Goal: Book appointment/travel/reservation

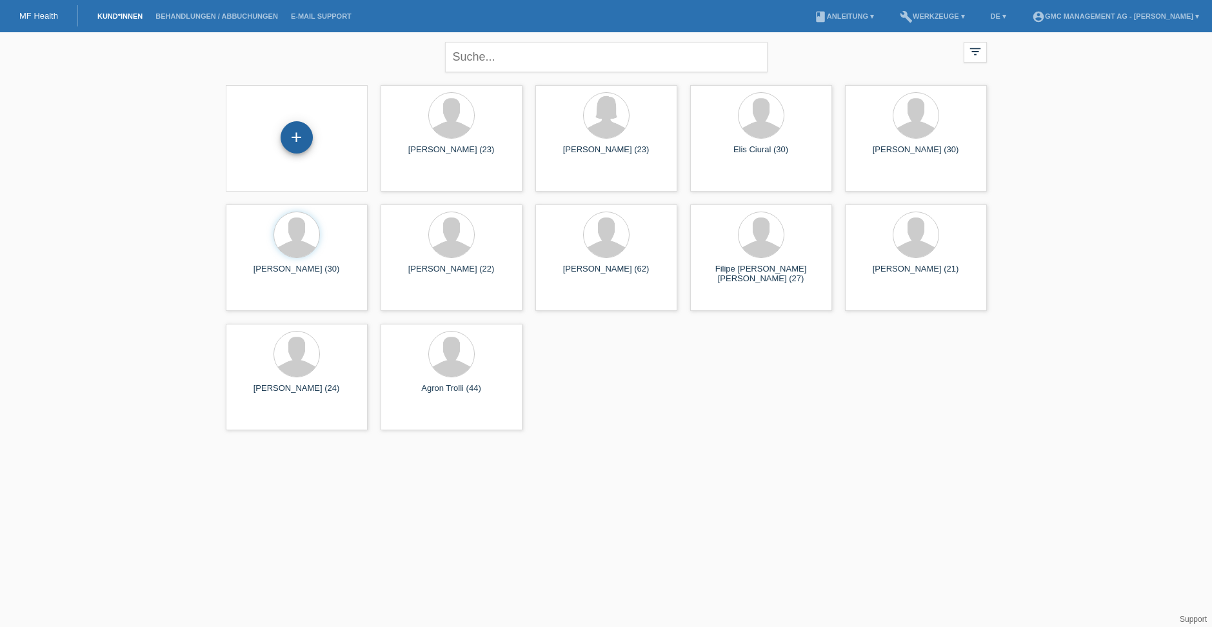
click at [299, 145] on div "+" at bounding box center [297, 137] width 32 height 32
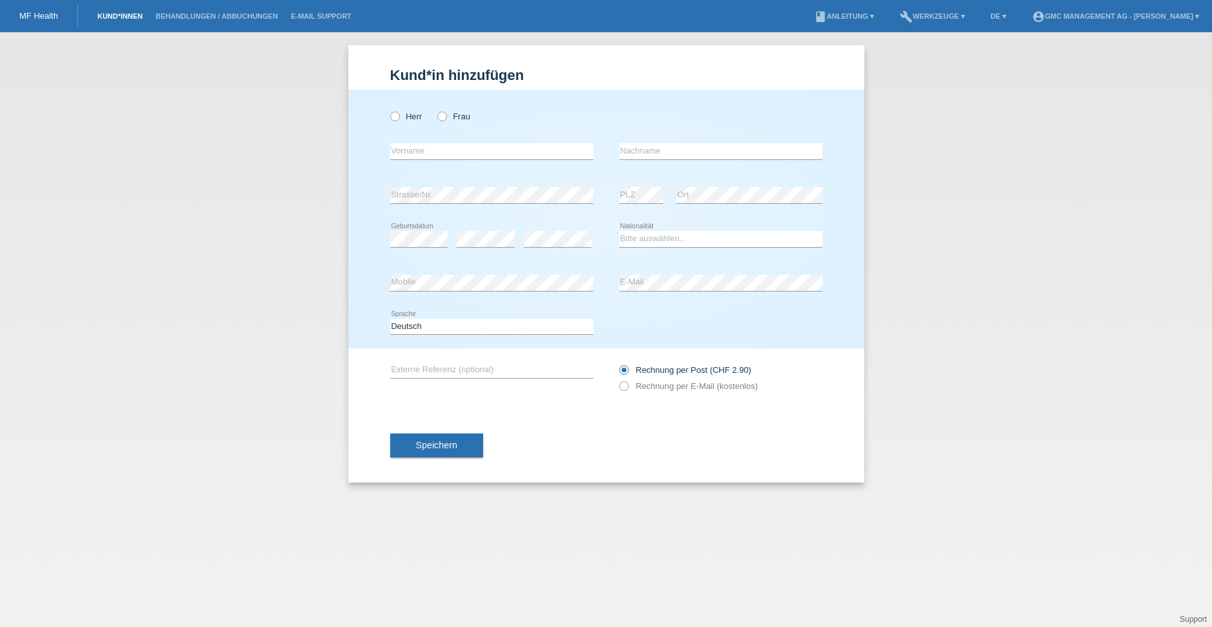
click at [123, 16] on link "Kund*innen" at bounding box center [120, 16] width 58 height 8
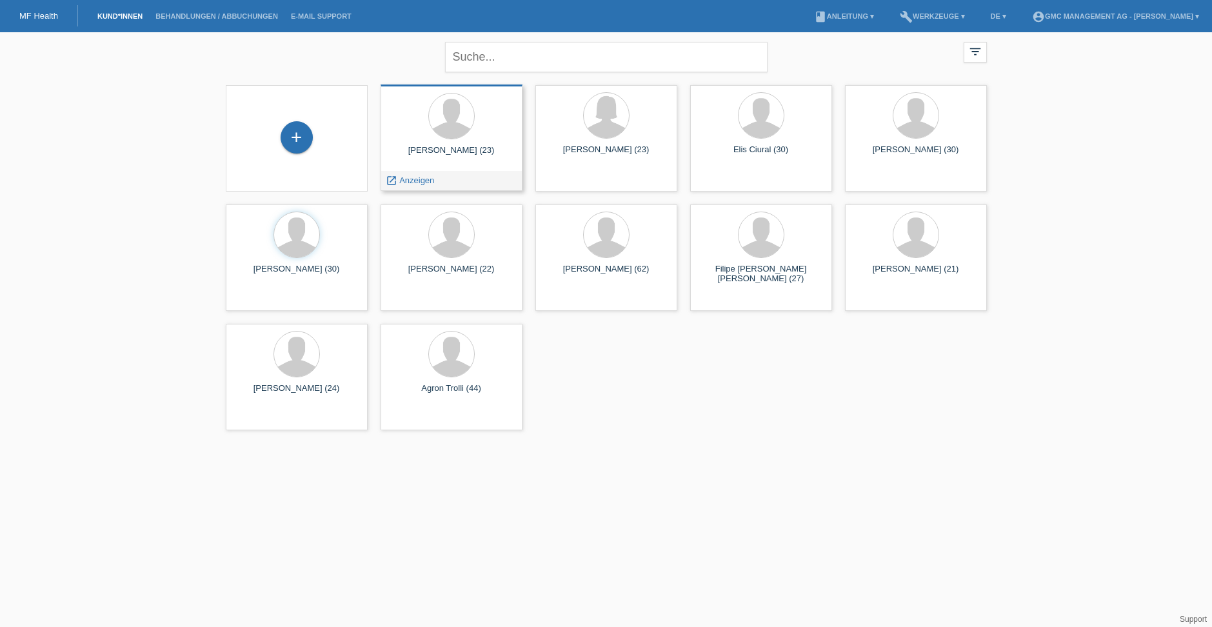
click at [473, 169] on div "Aldion Ajeti (23) launch Anzeigen" at bounding box center [452, 138] width 142 height 106
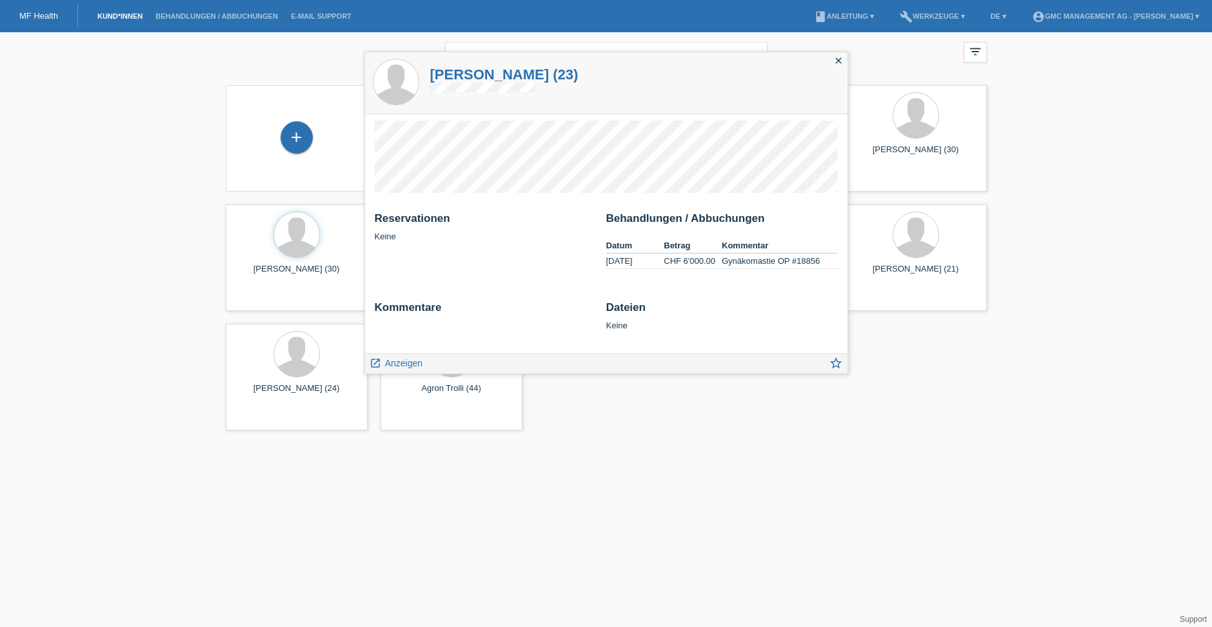
drag, startPoint x: 840, startPoint y: 57, endPoint x: 787, endPoint y: 65, distance: 53.6
click at [840, 57] on icon "close" at bounding box center [839, 60] width 10 height 10
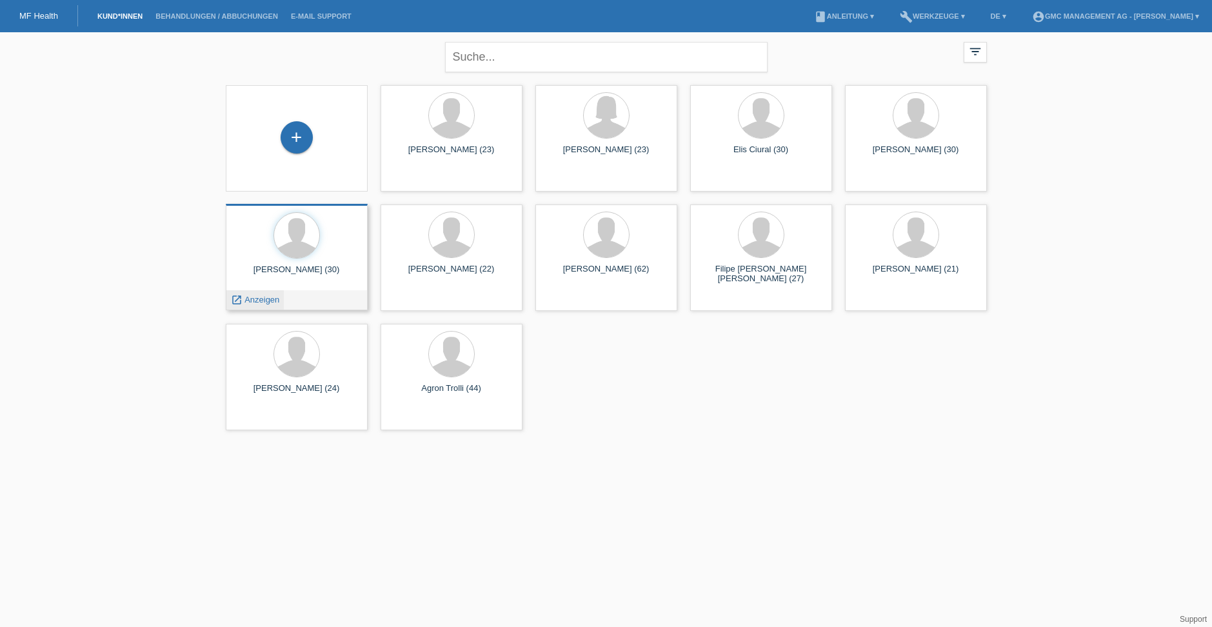
click at [259, 299] on span "Anzeigen" at bounding box center [262, 300] width 35 height 10
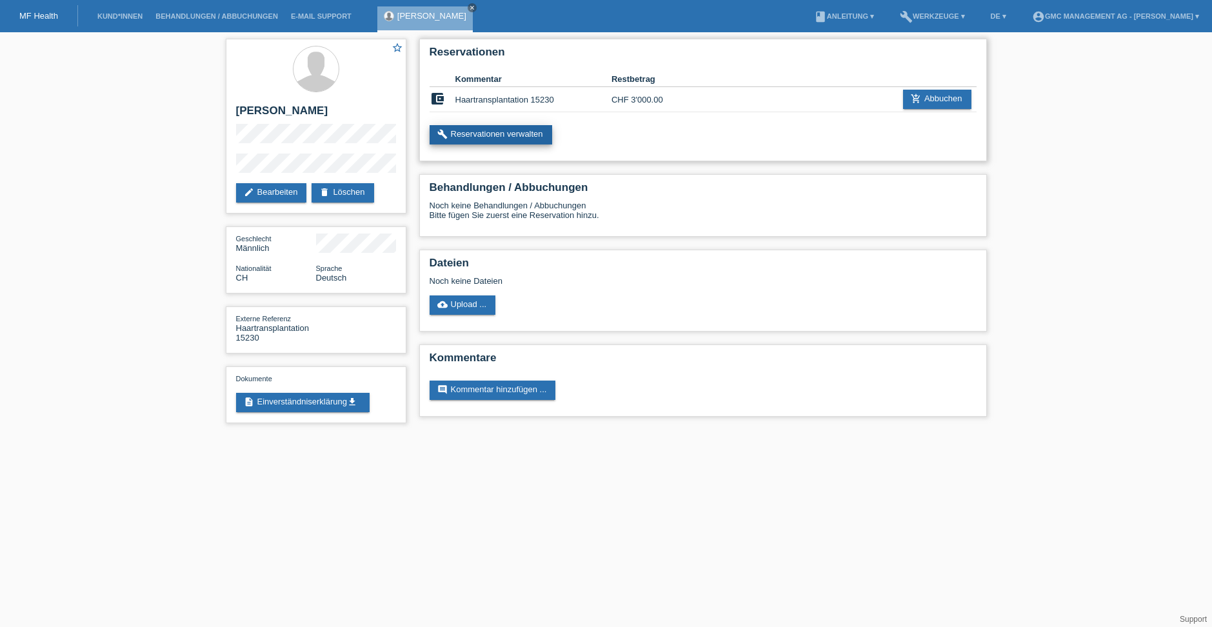
click at [500, 135] on link "build Reservationen verwalten" at bounding box center [491, 134] width 123 height 19
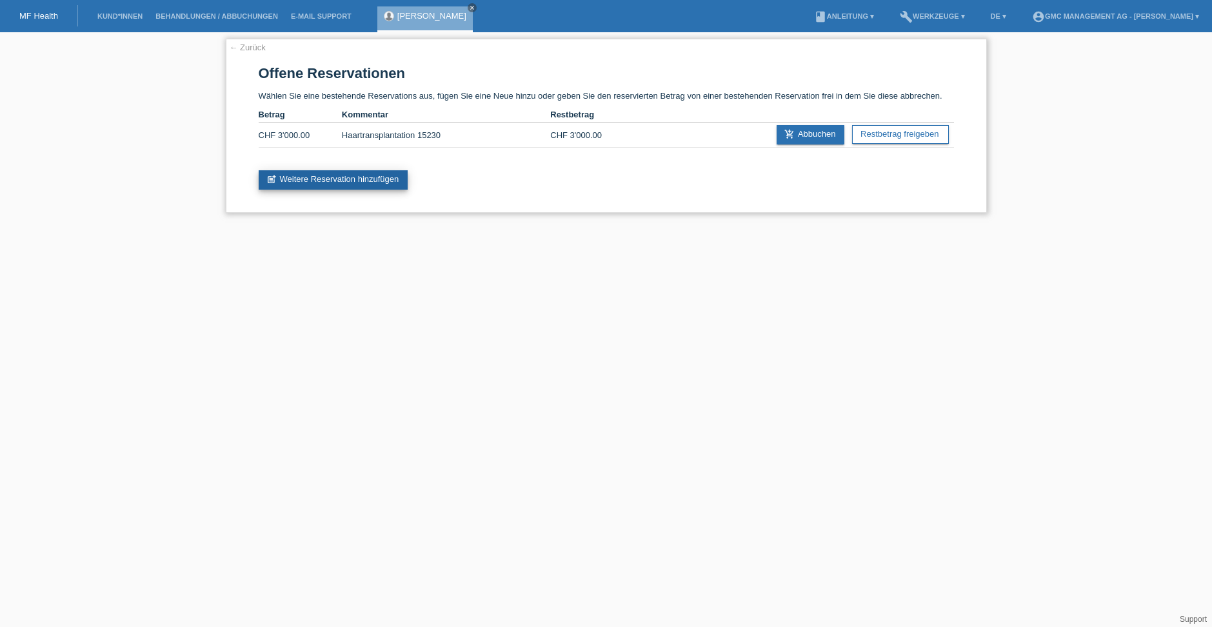
drag, startPoint x: 359, startPoint y: 177, endPoint x: 352, endPoint y: 178, distance: 7.1
click at [359, 177] on link "post_add Weitere Reservation hinzufügen" at bounding box center [334, 179] width 150 height 19
click at [919, 226] on html "MF Health Kund*innen Behandlungen / Abbuchungen E-Mail Support Isa Fejza close …" at bounding box center [606, 113] width 1212 height 226
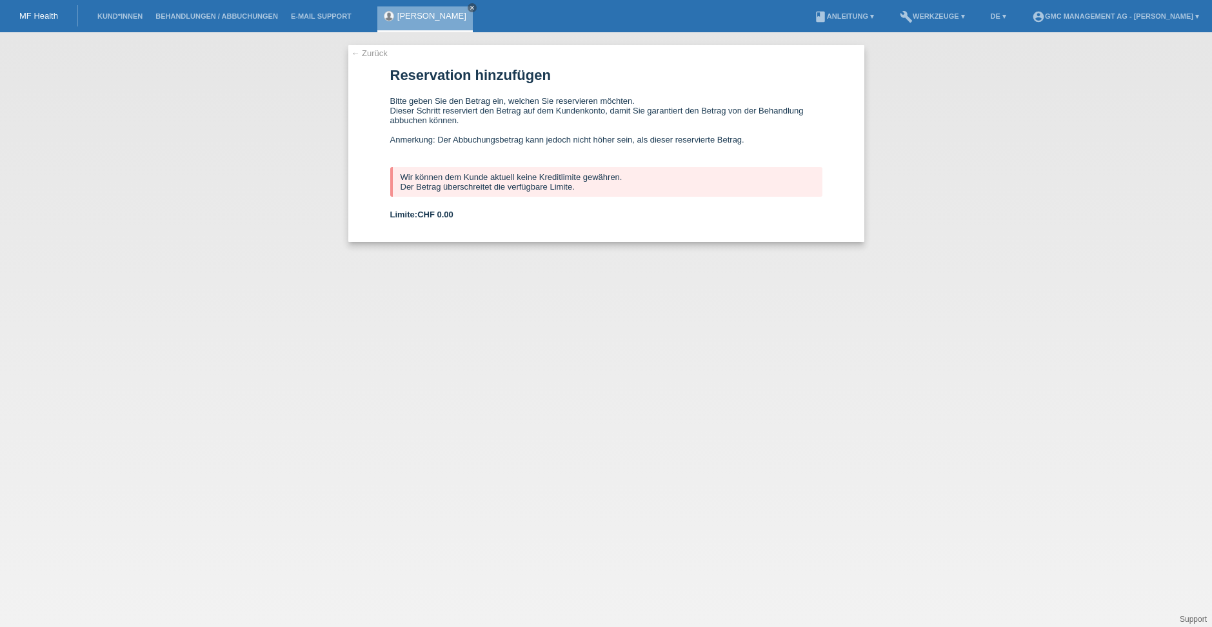
click at [369, 52] on link "← Zurück" at bounding box center [370, 53] width 36 height 10
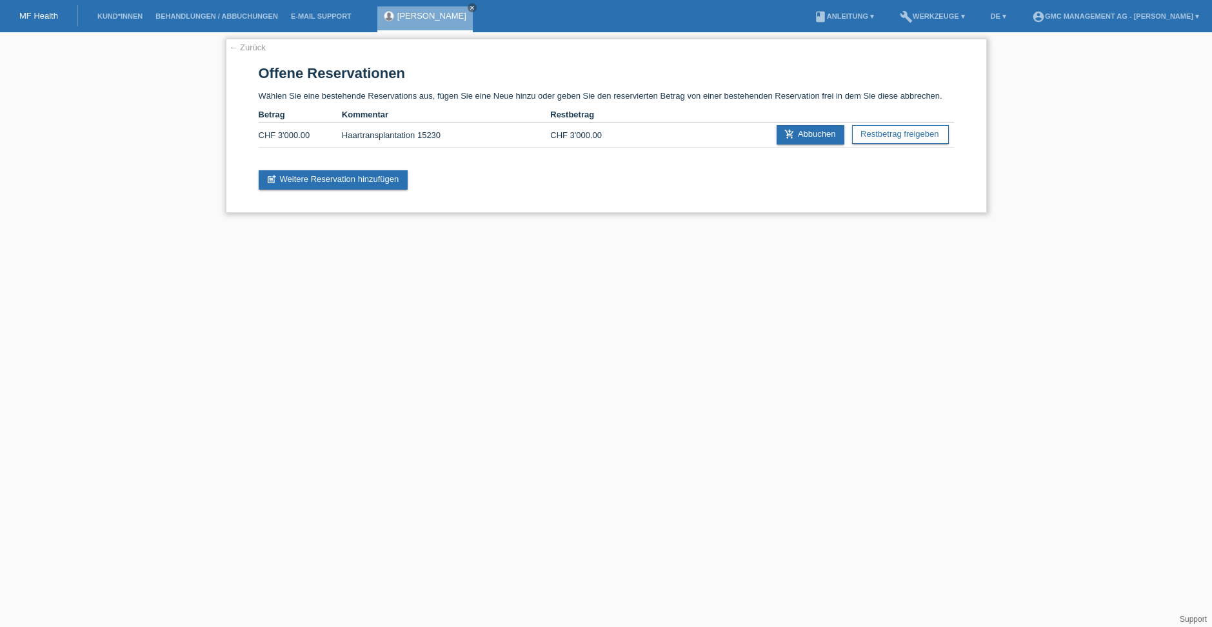
drag, startPoint x: 339, startPoint y: 133, endPoint x: 370, endPoint y: 146, distance: 33.8
click at [368, 150] on div "← Zurück Offene Reservationen Wählen Sie eine bestehende Reservations aus, füge…" at bounding box center [606, 126] width 761 height 174
click at [656, 185] on div "← Zurück Offene Reservationen Wählen Sie eine bestehende Reservations aus, füge…" at bounding box center [606, 126] width 761 height 174
click at [241, 48] on link "← Zurück" at bounding box center [248, 48] width 36 height 10
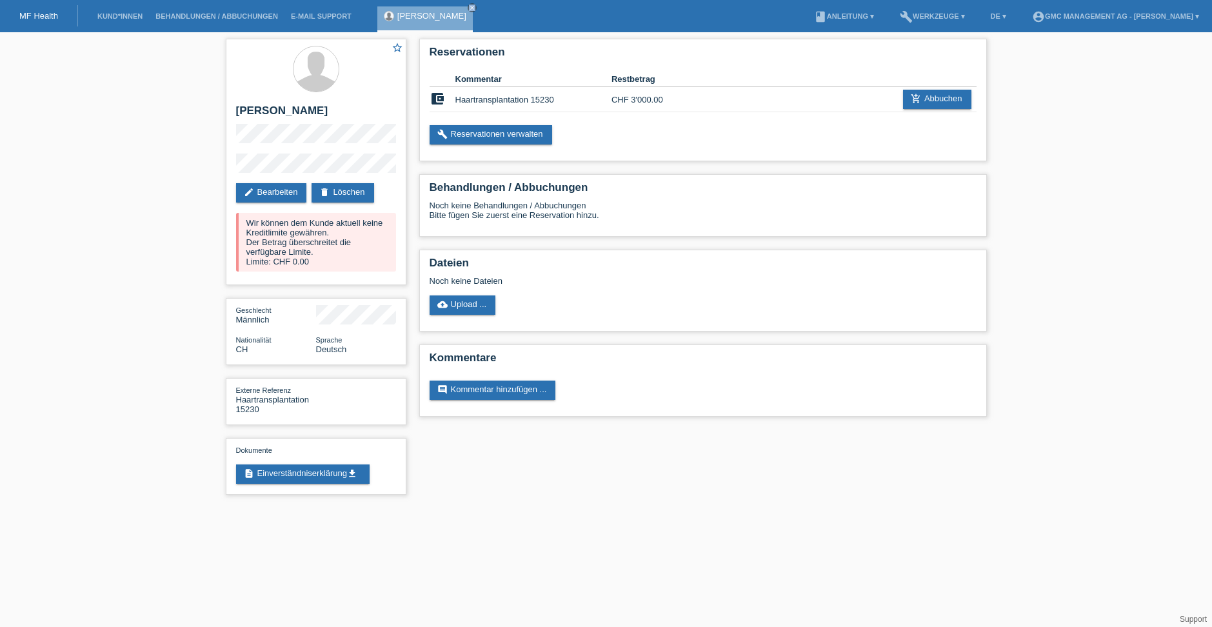
click at [469, 7] on icon "close" at bounding box center [472, 8] width 6 height 6
click at [117, 18] on link "Kund*innen" at bounding box center [120, 16] width 58 height 8
